Goal: Task Accomplishment & Management: Manage account settings

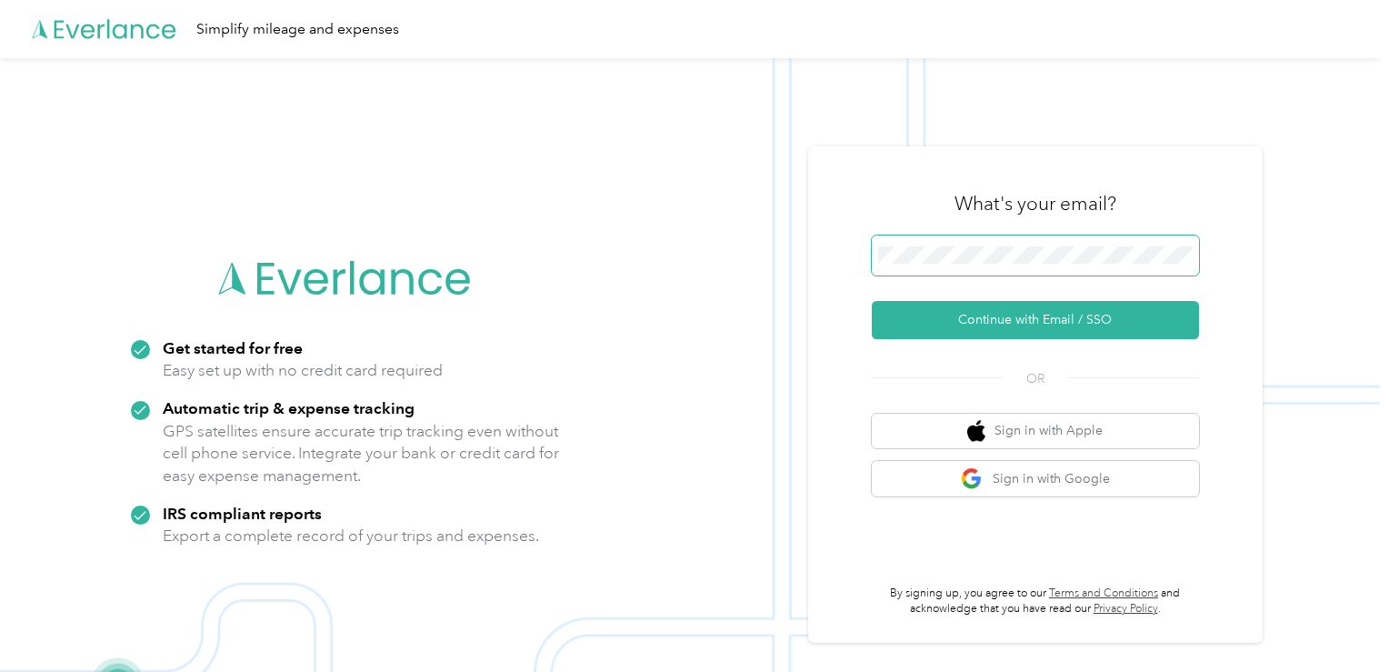
click at [943, 266] on span at bounding box center [1035, 255] width 327 height 40
click at [936, 265] on span at bounding box center [1035, 255] width 327 height 40
click at [872, 301] on button "Continue with Email / SSO" at bounding box center [1035, 320] width 327 height 38
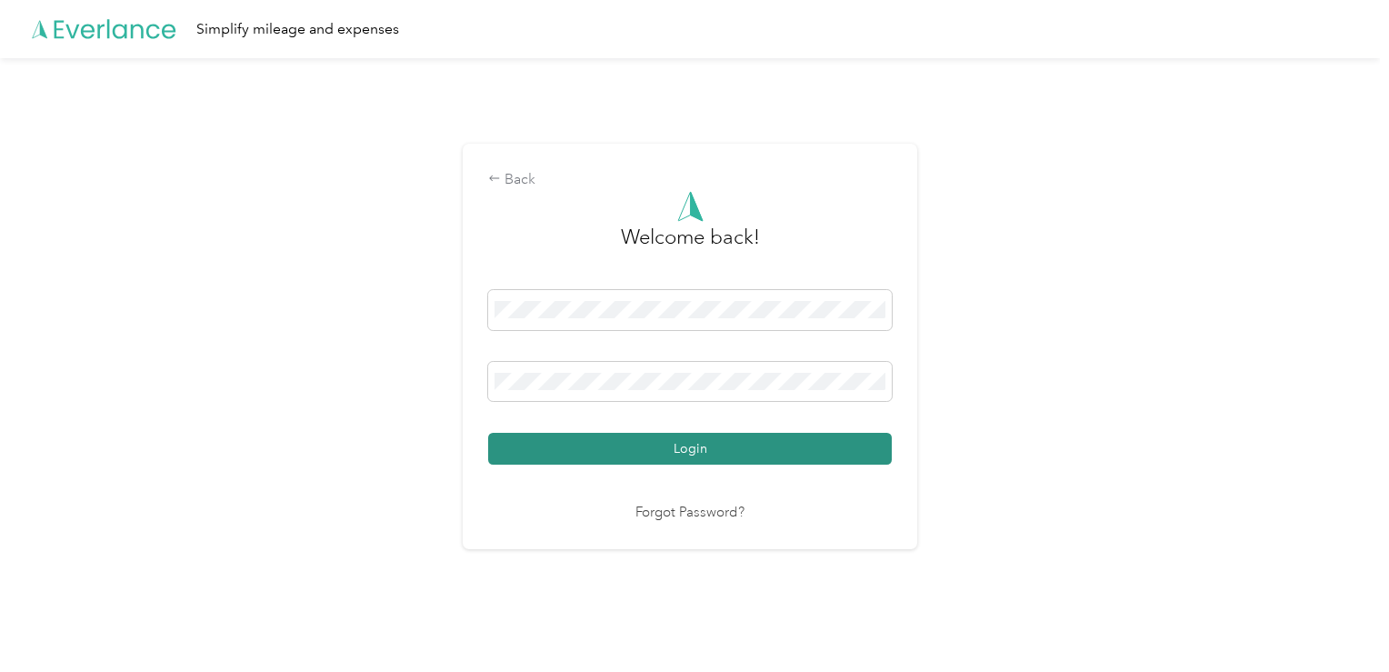
click at [665, 443] on button "Login" at bounding box center [690, 449] width 404 height 32
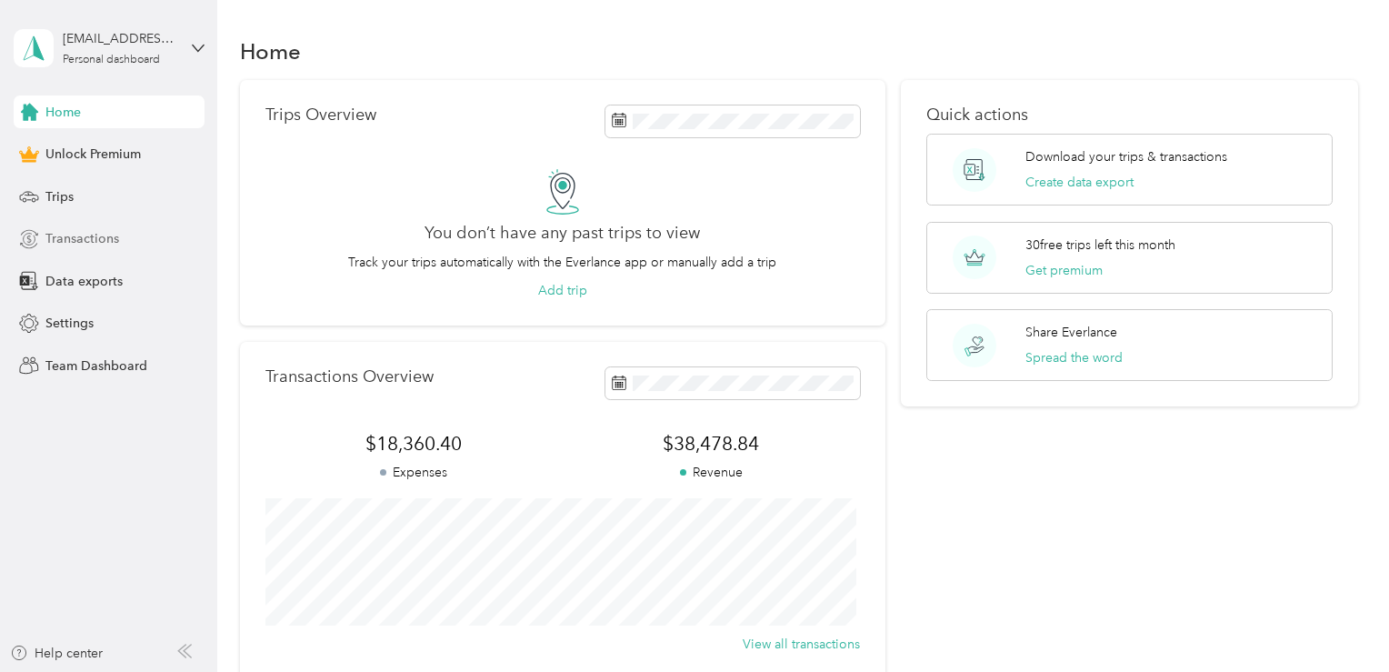
click at [82, 241] on span "Transactions" at bounding box center [82, 238] width 74 height 19
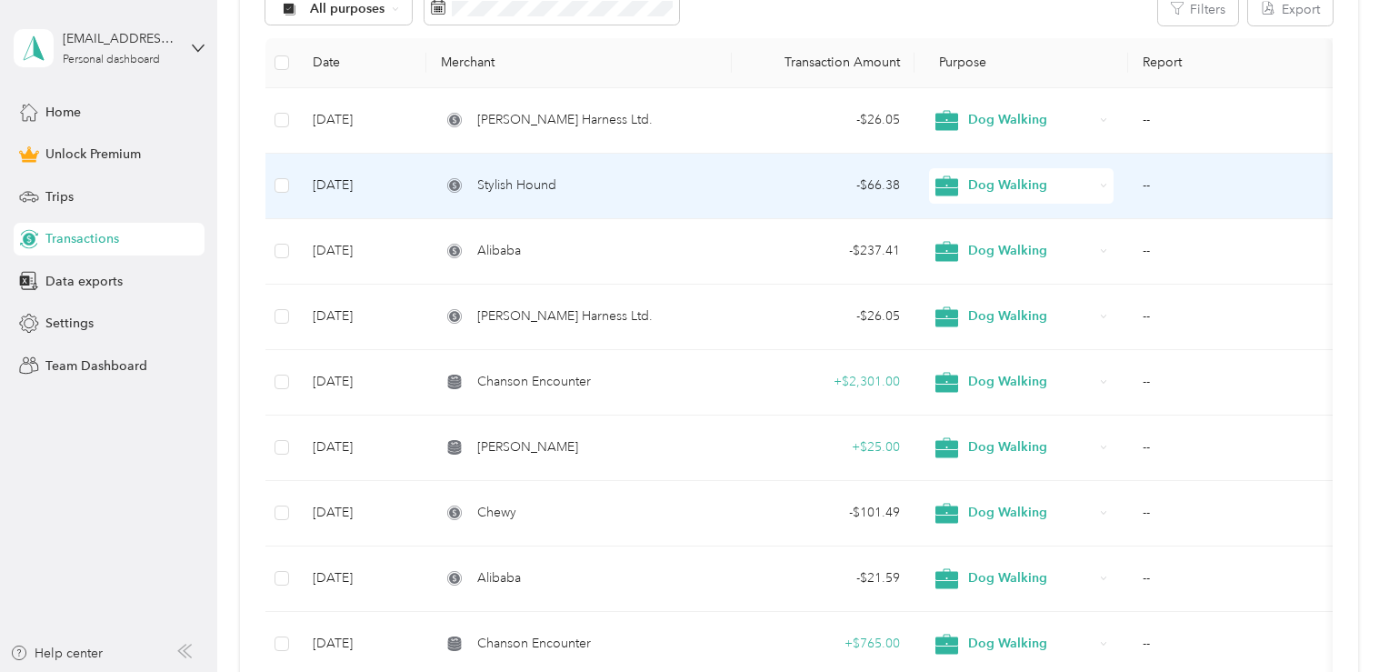
scroll to position [235, 0]
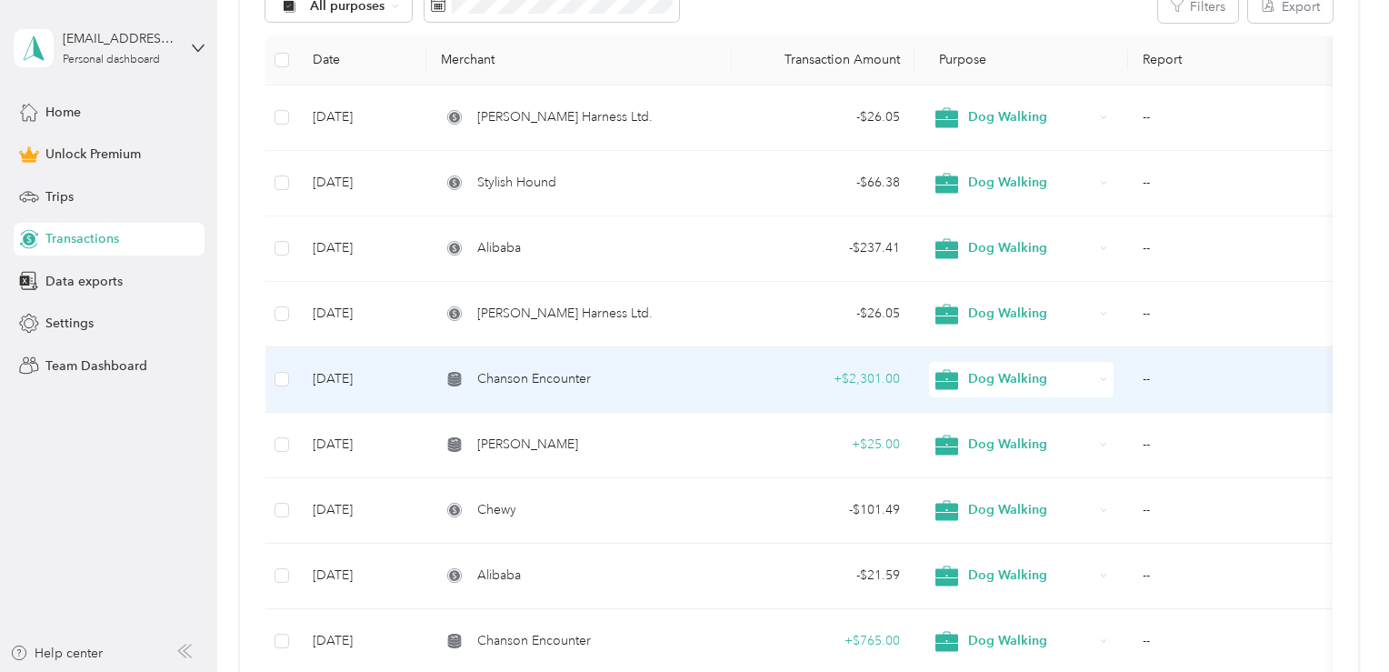
click at [641, 373] on div "Chanson Encounter" at bounding box center [579, 379] width 276 height 20
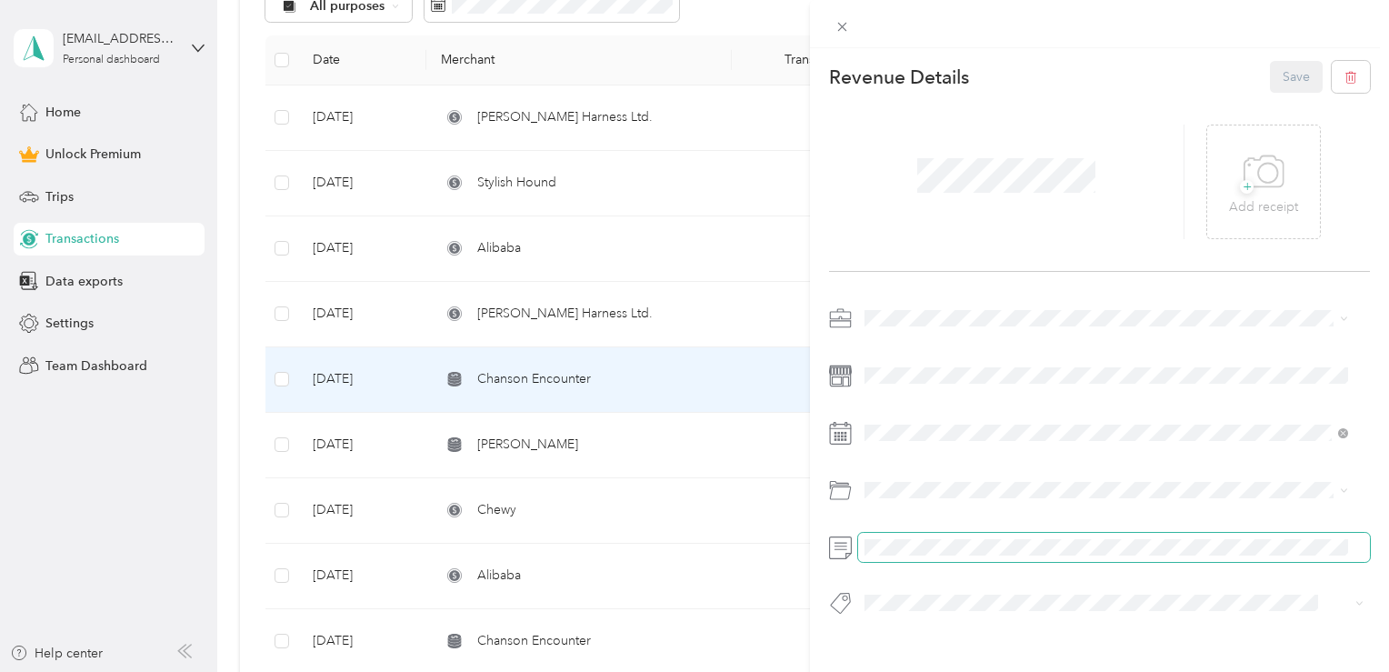
scroll to position [0, 213]
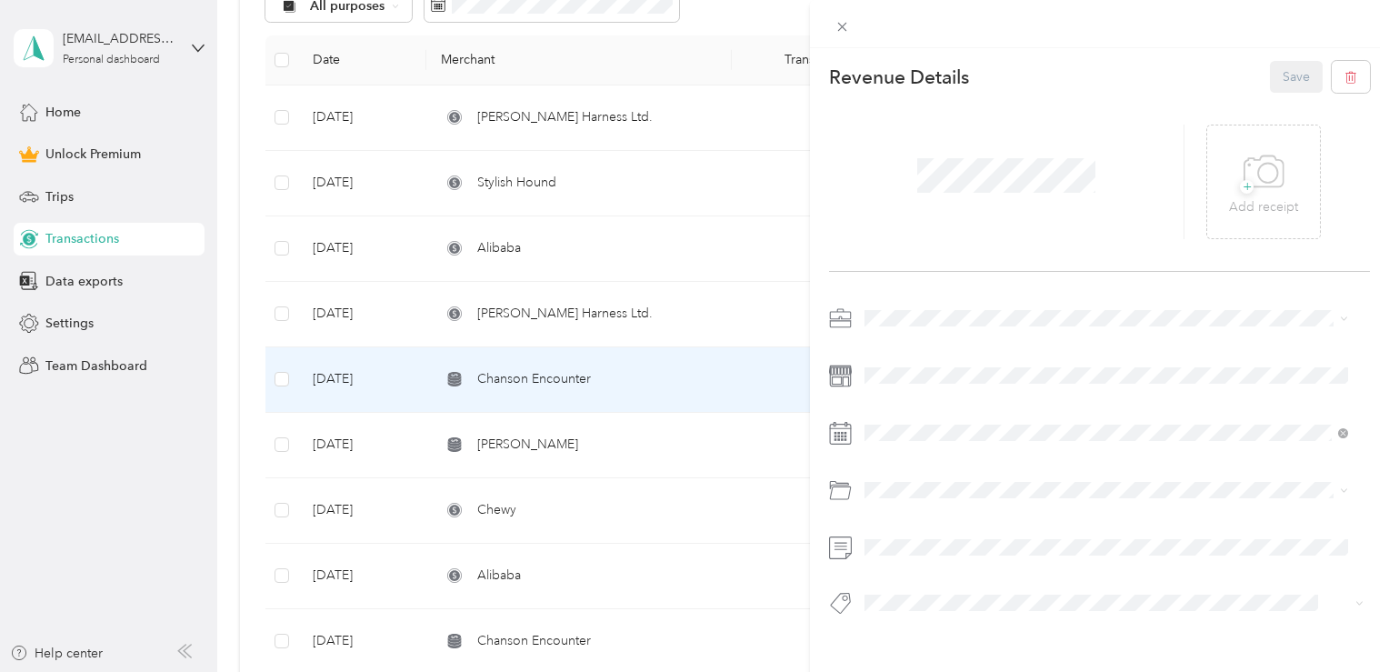
click at [173, 411] on div "This revenue cannot be edited because it is either under review, approved, or p…" at bounding box center [694, 336] width 1389 height 672
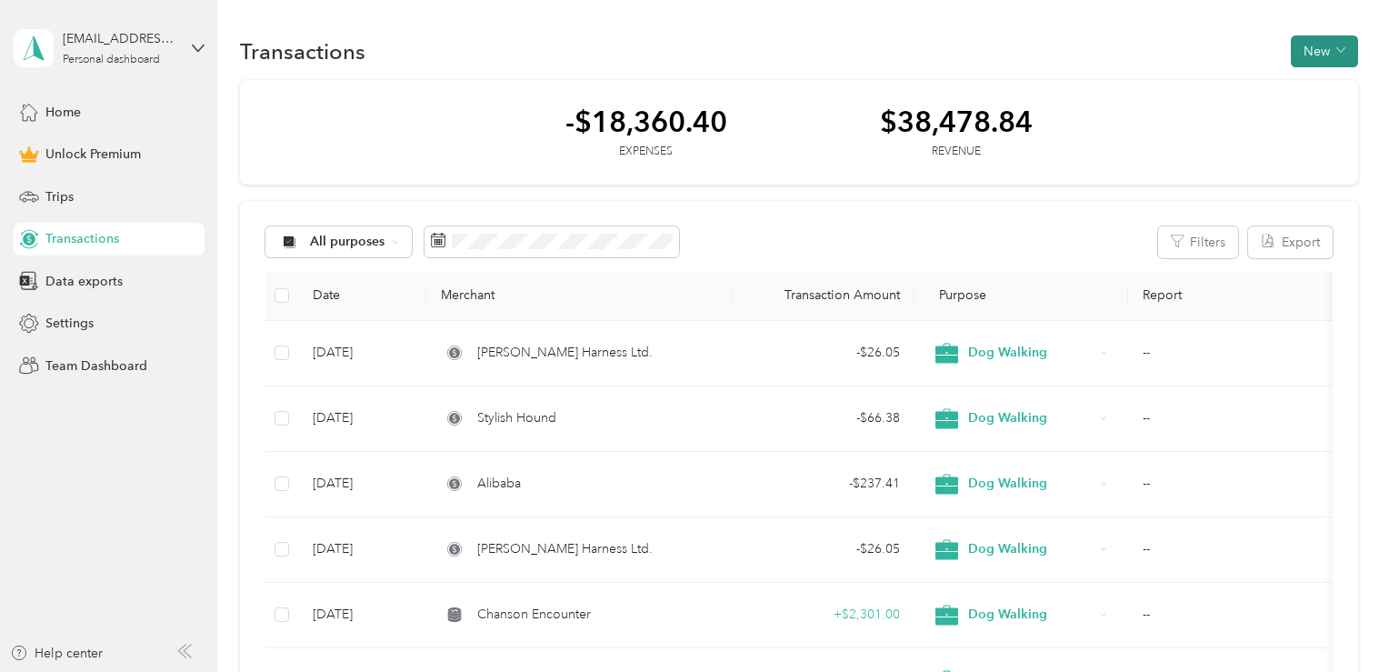
click at [1304, 44] on button "New" at bounding box center [1324, 51] width 67 height 32
click at [1304, 122] on span "Revenue" at bounding box center [1314, 117] width 50 height 19
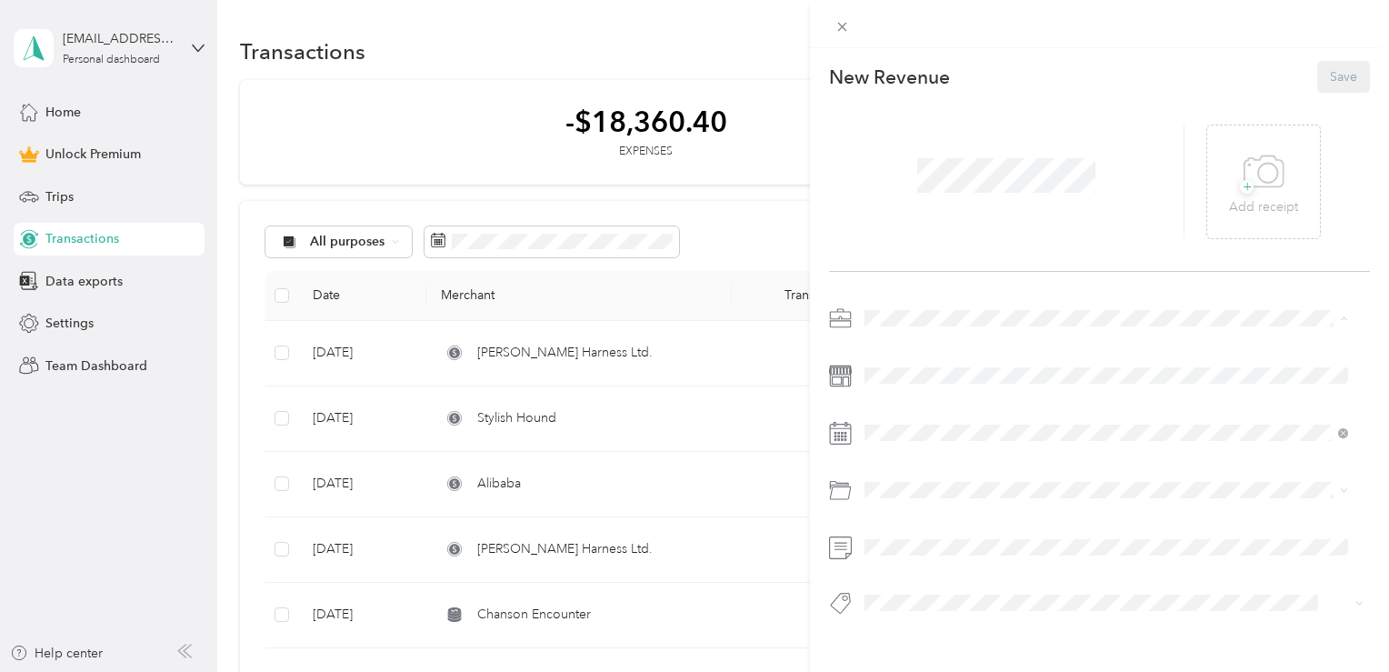
click at [937, 413] on span "Dog Walking" at bounding box center [908, 413] width 75 height 15
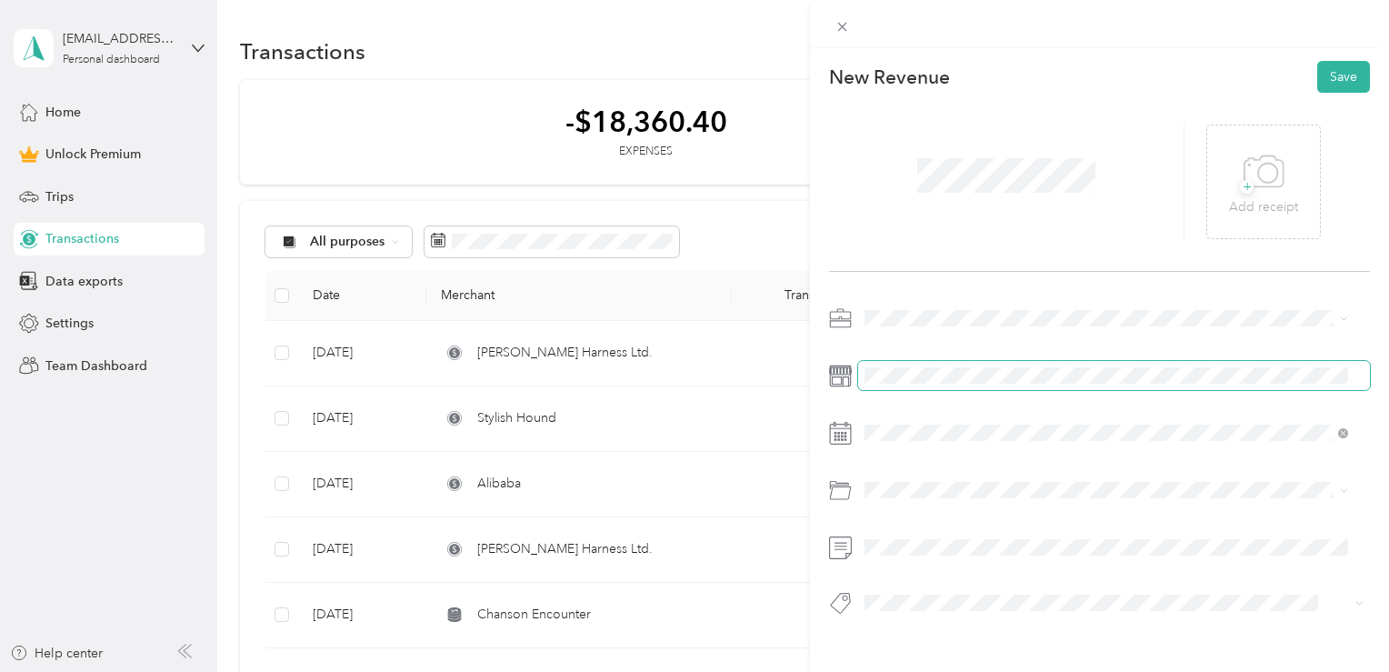
click at [901, 366] on span at bounding box center [1114, 375] width 512 height 29
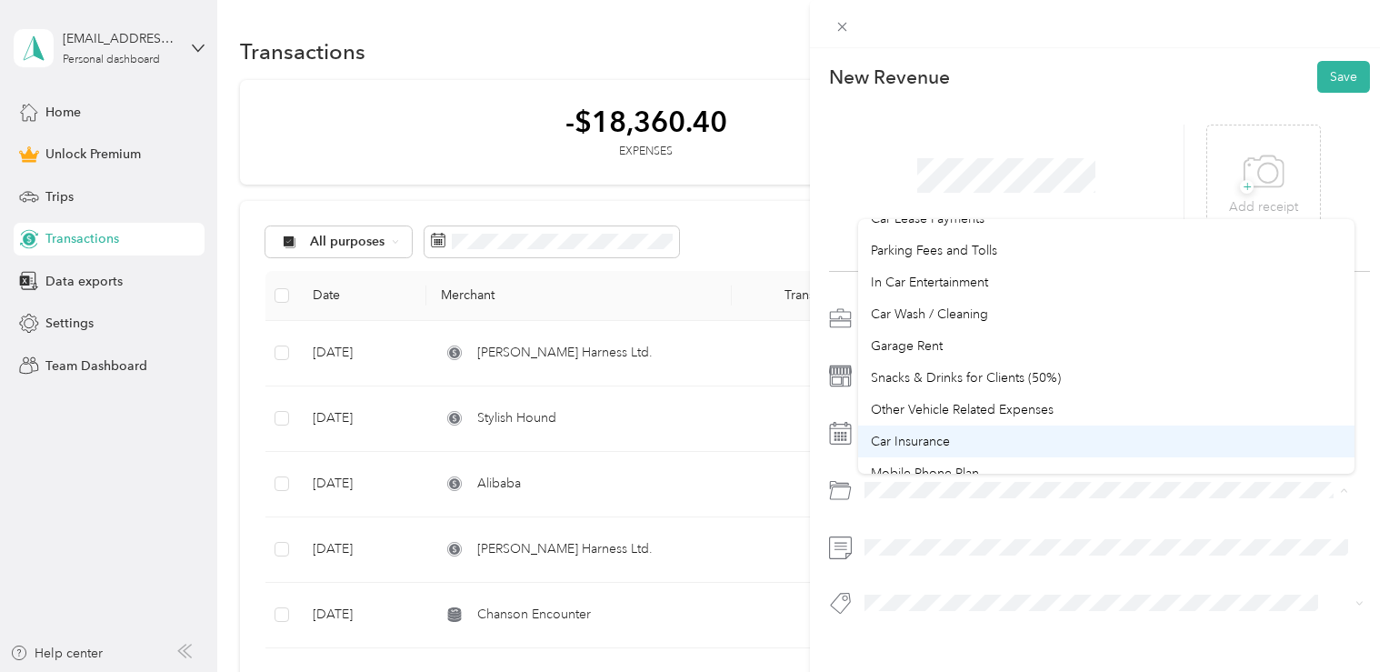
scroll to position [84, 0]
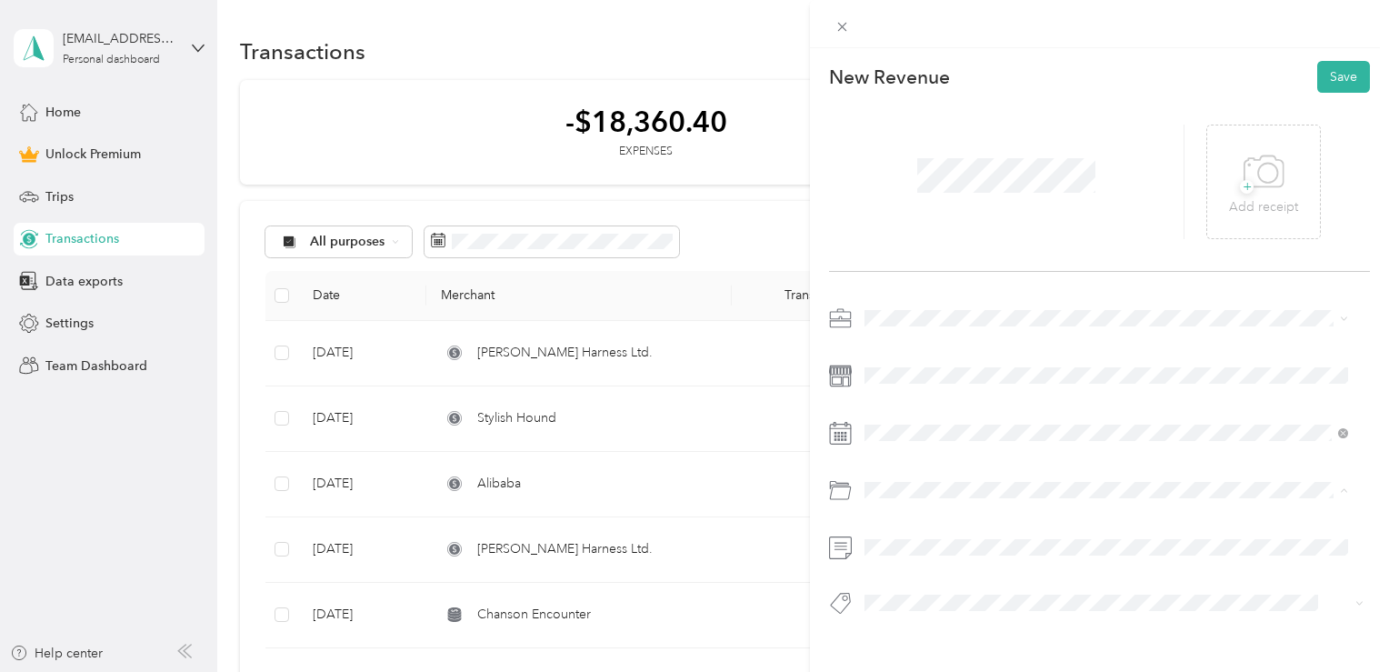
click at [900, 532] on div at bounding box center [1099, 466] width 541 height 325
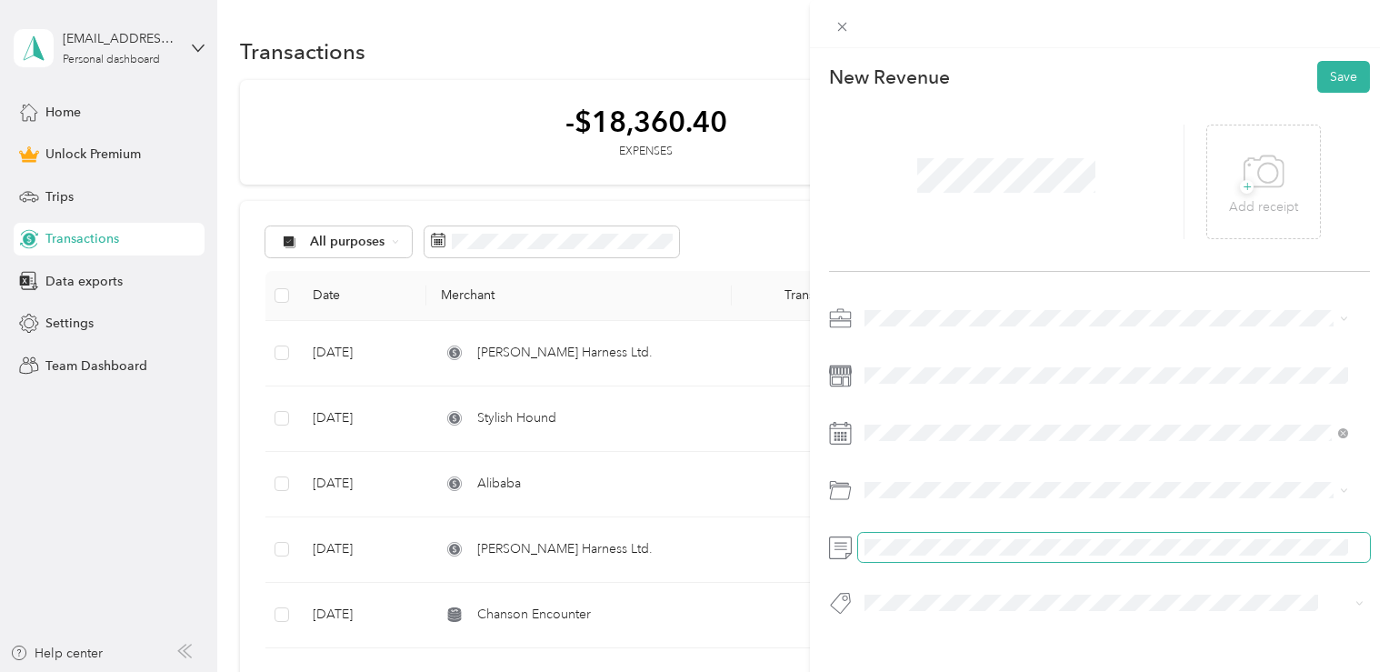
scroll to position [0, 159]
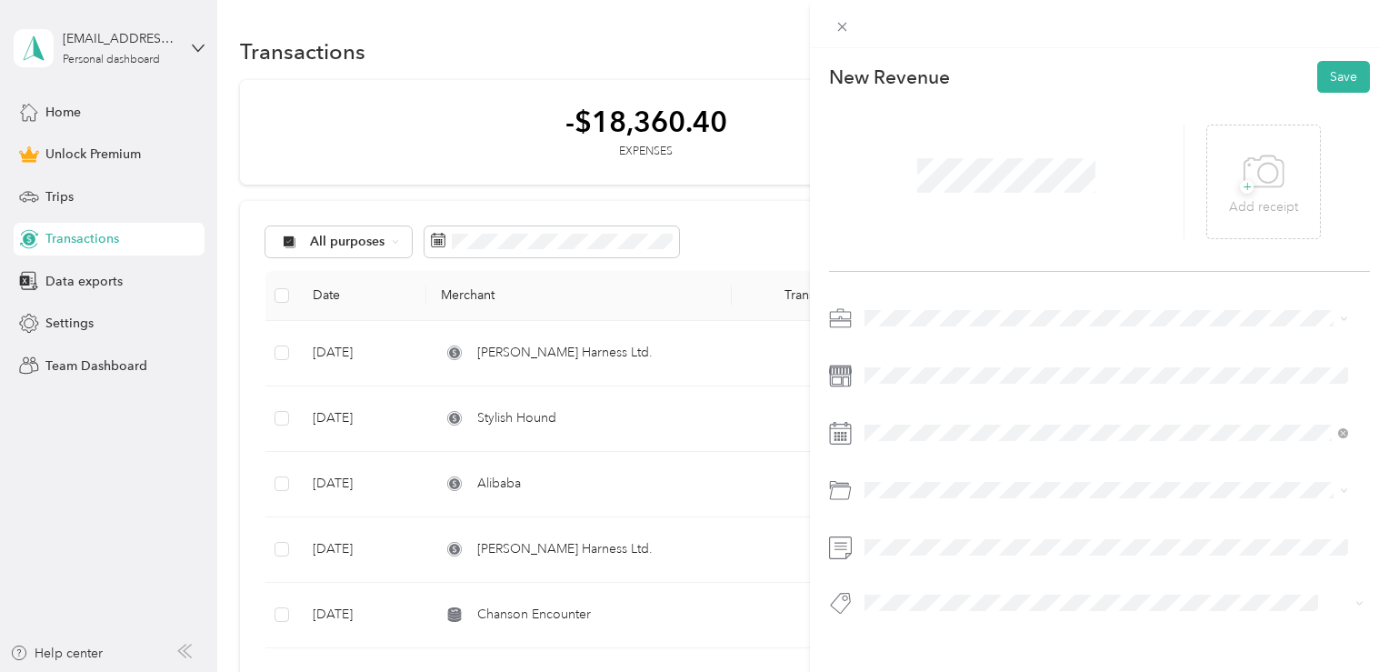
click at [975, 572] on div at bounding box center [1099, 466] width 541 height 325
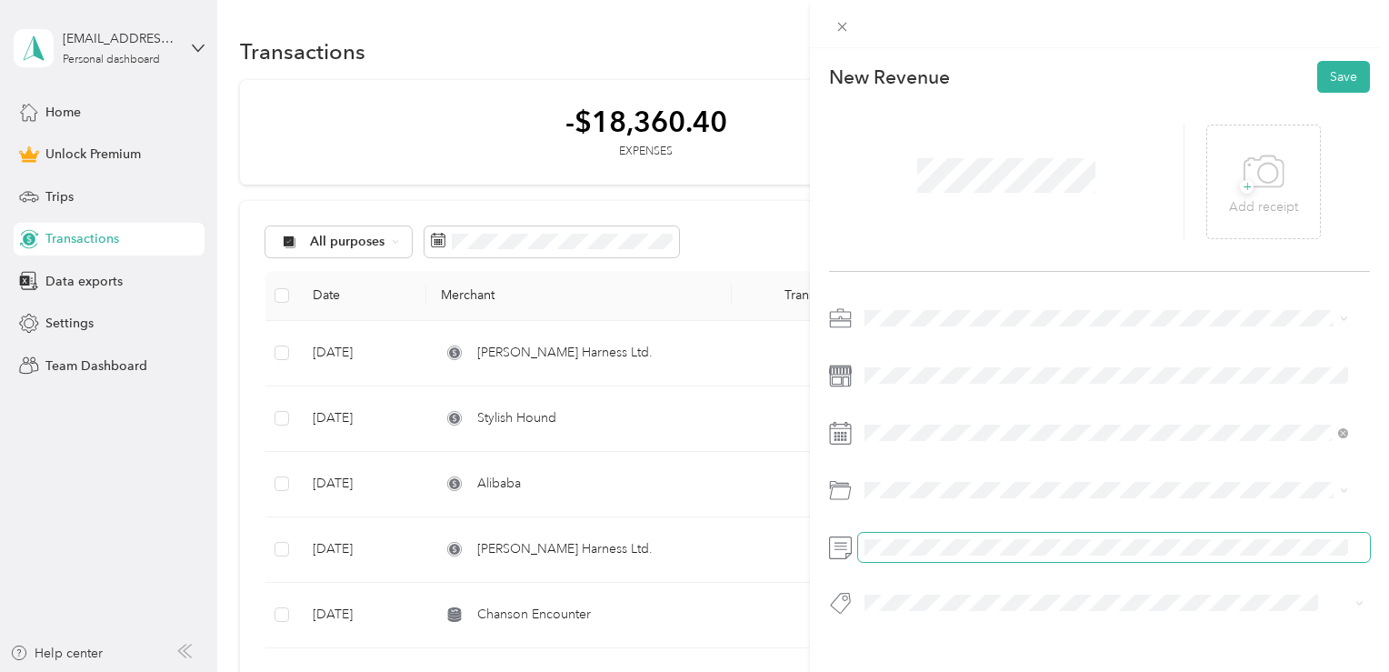
scroll to position [0, 216]
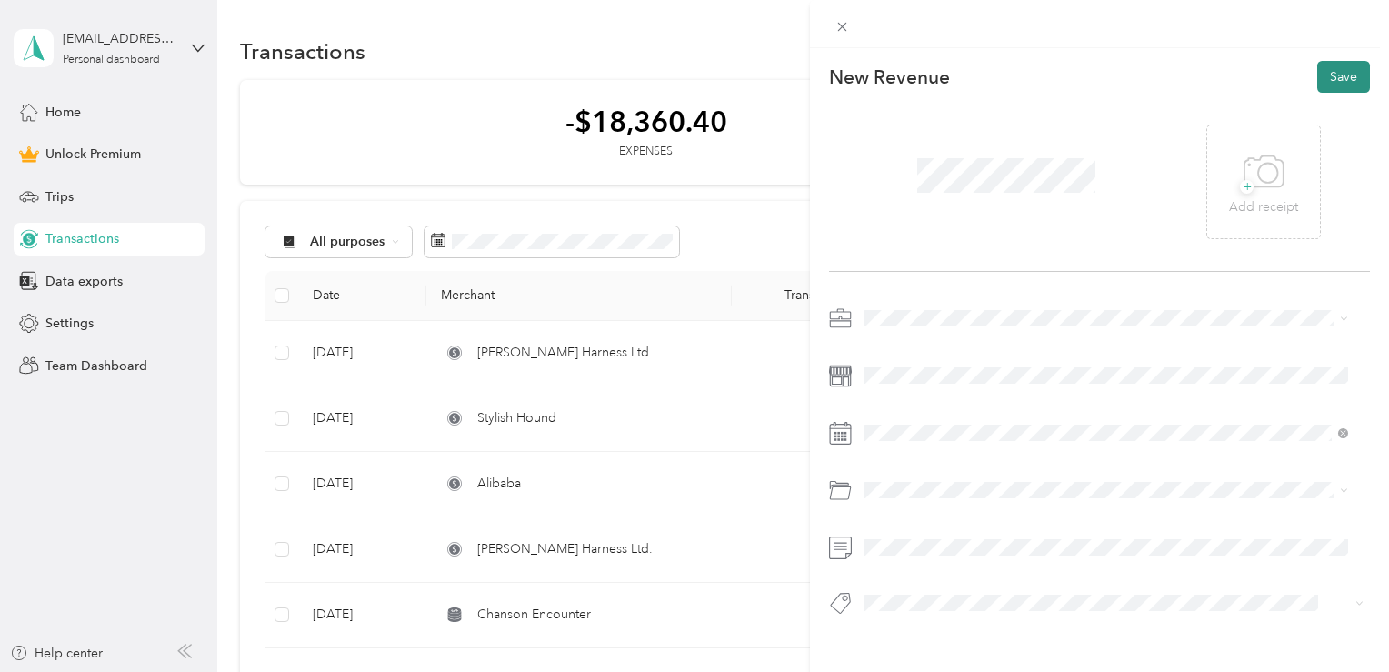
click at [1341, 81] on button "Save" at bounding box center [1343, 77] width 53 height 32
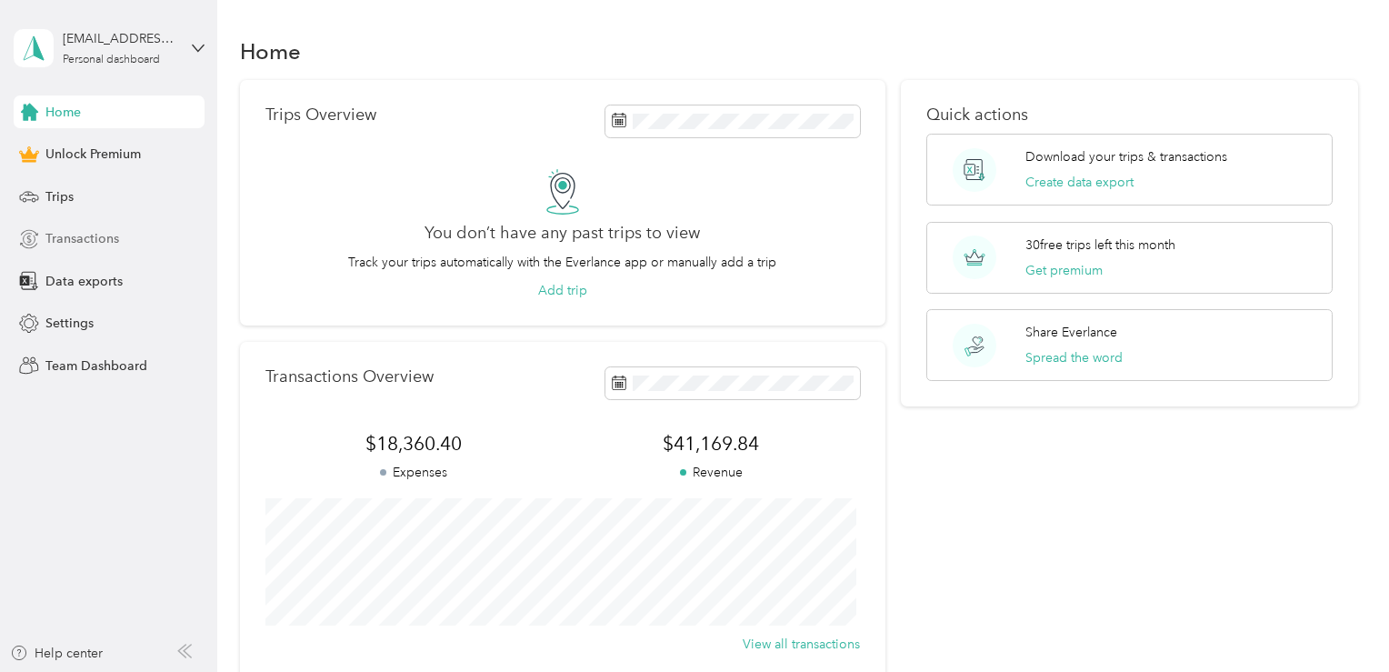
click at [86, 247] on span "Transactions" at bounding box center [82, 238] width 74 height 19
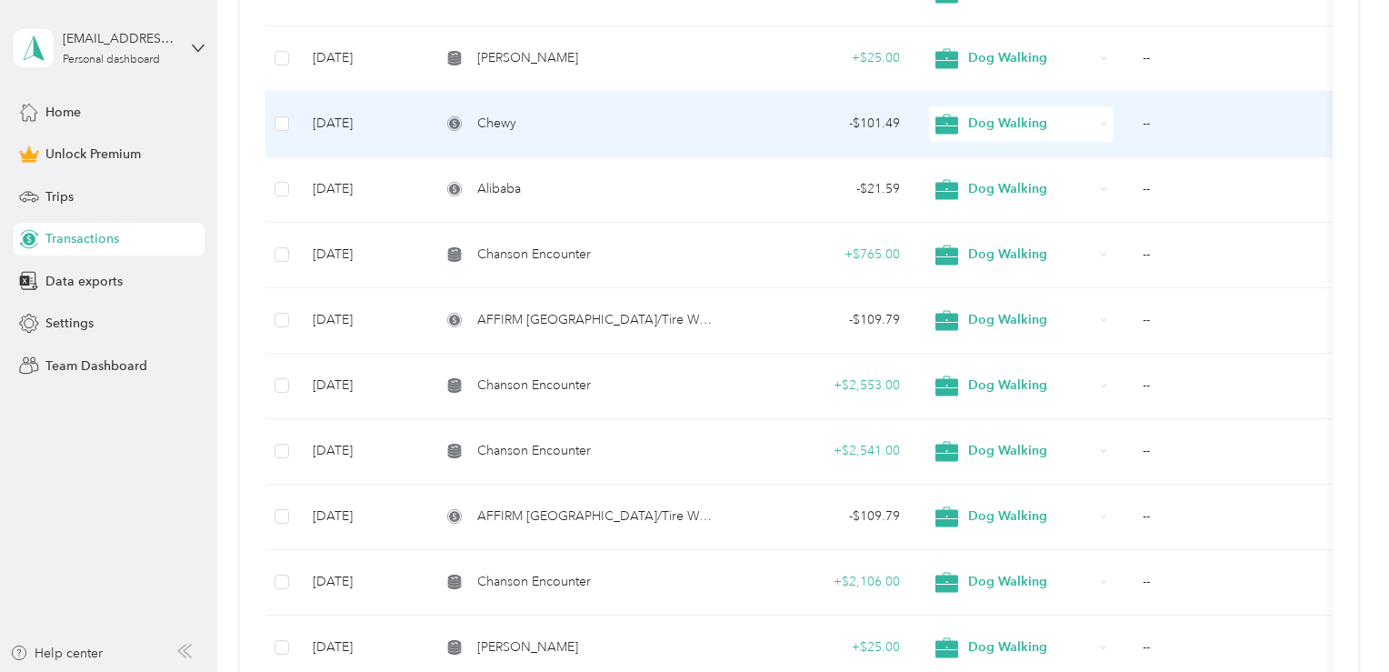
scroll to position [689, 0]
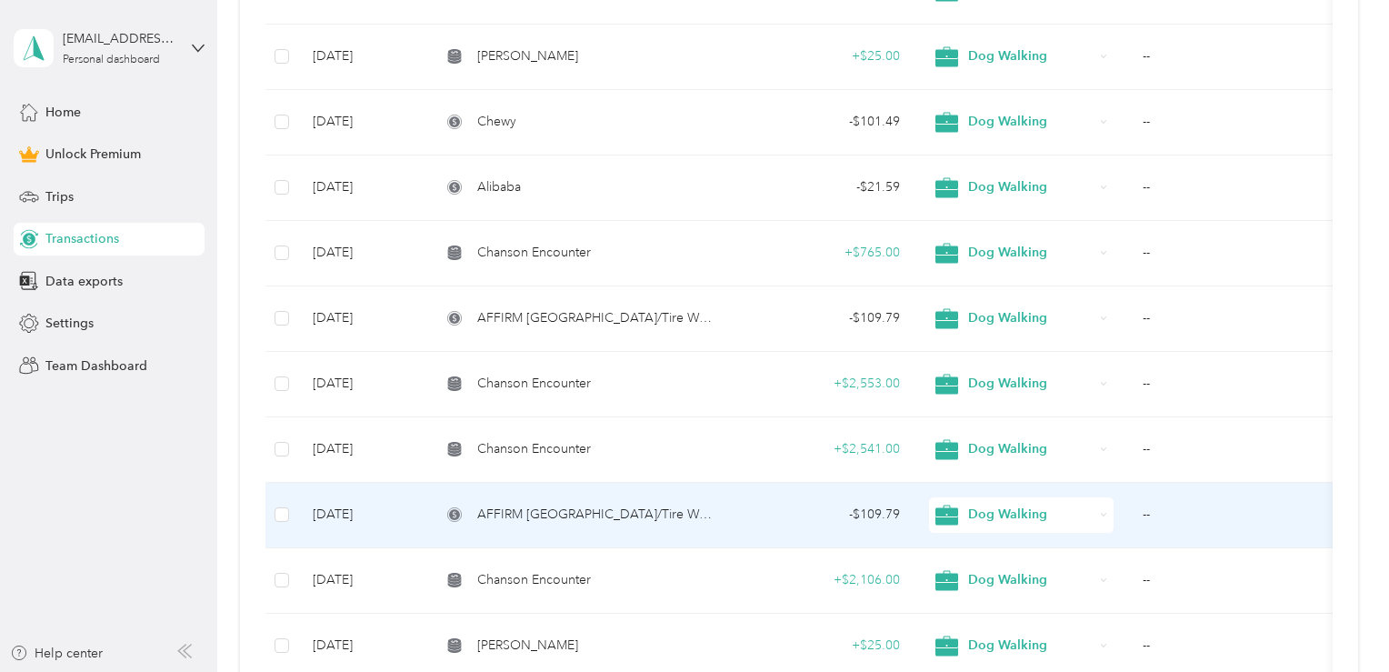
click at [690, 506] on div "AFFIRM [GEOGRAPHIC_DATA]/Tire Warehouse" at bounding box center [579, 515] width 276 height 20
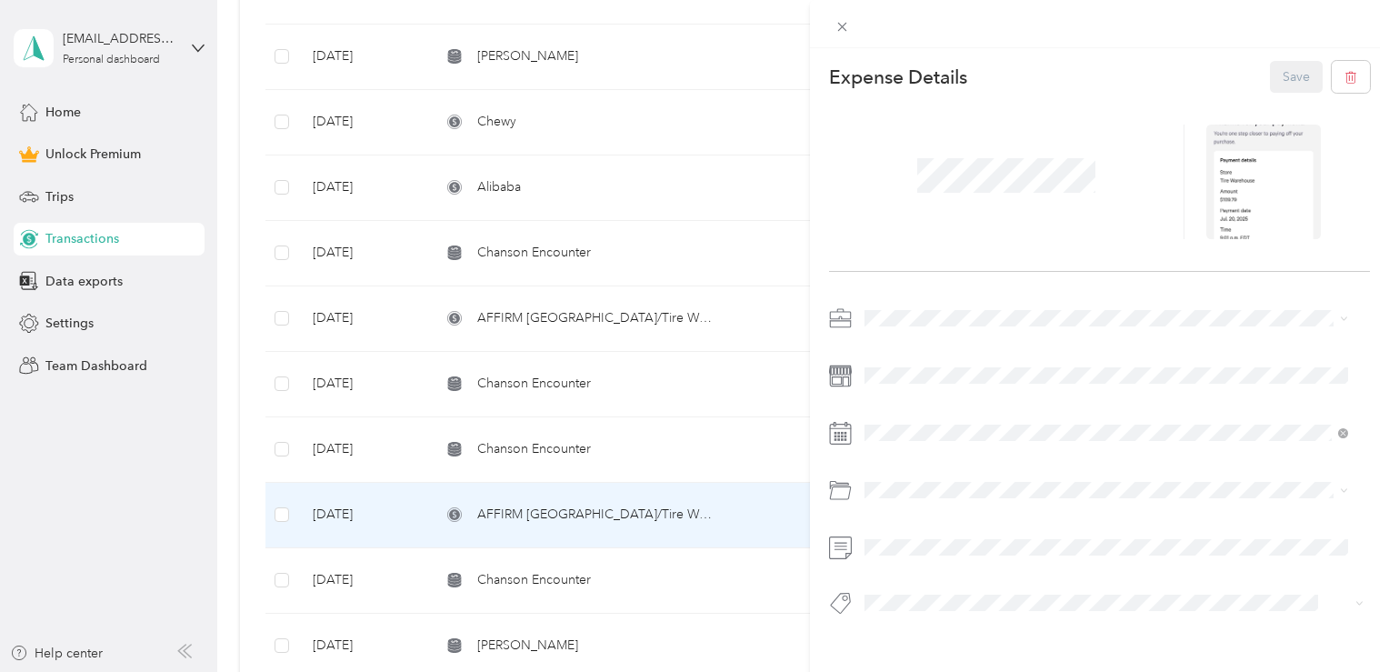
click at [739, 318] on div "This expense cannot be edited because it is either under review, approved, or p…" at bounding box center [694, 336] width 1389 height 672
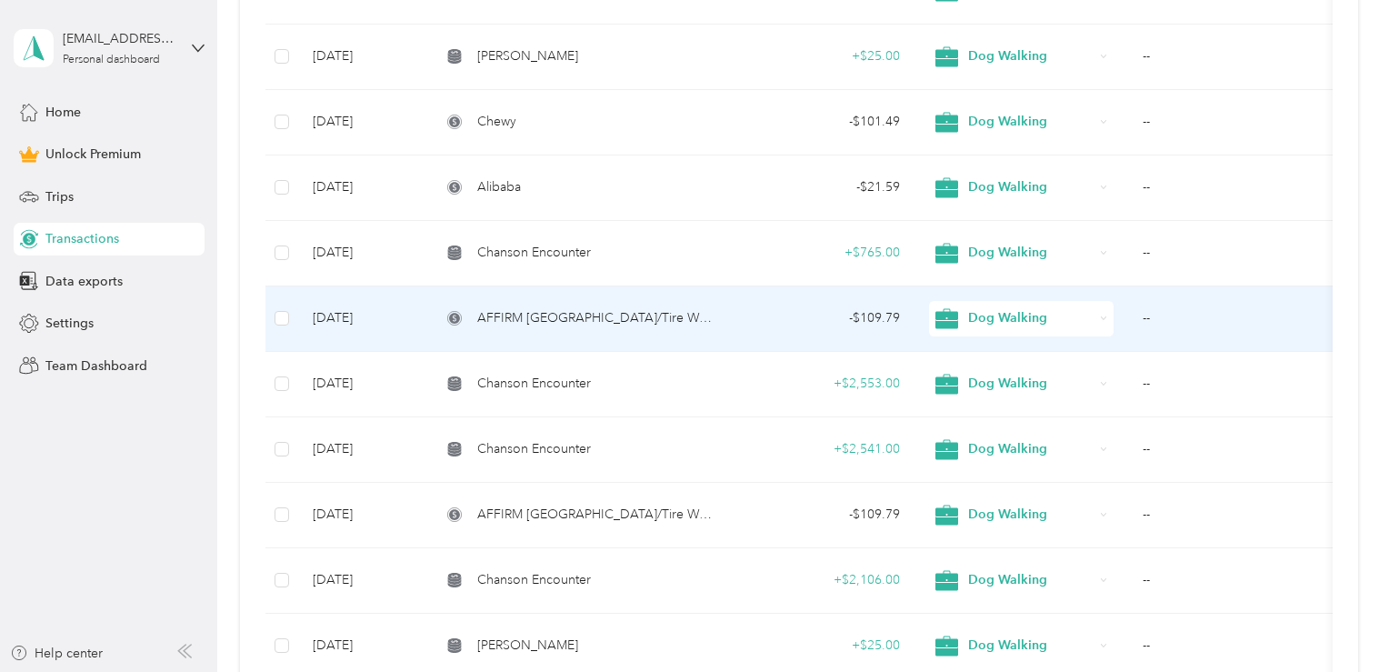
click at [739, 318] on td "- $109.79" at bounding box center [824, 318] width 184 height 65
